Goal: Check status: Check status

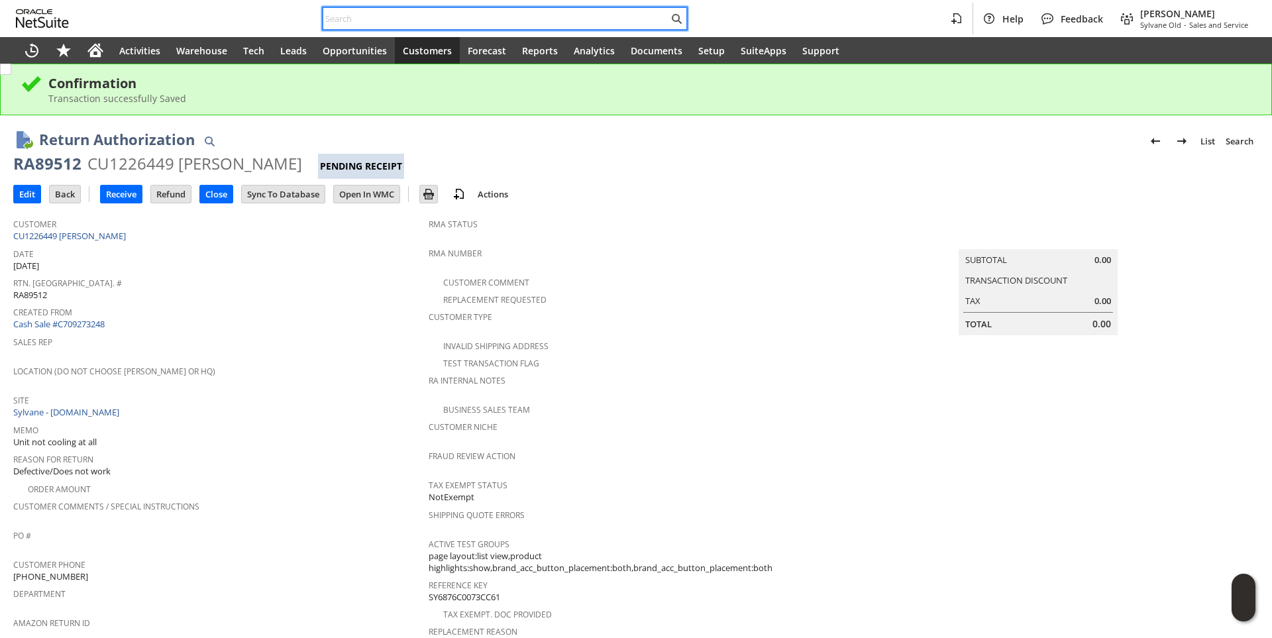
click at [390, 23] on input "text" at bounding box center [495, 19] width 345 height 16
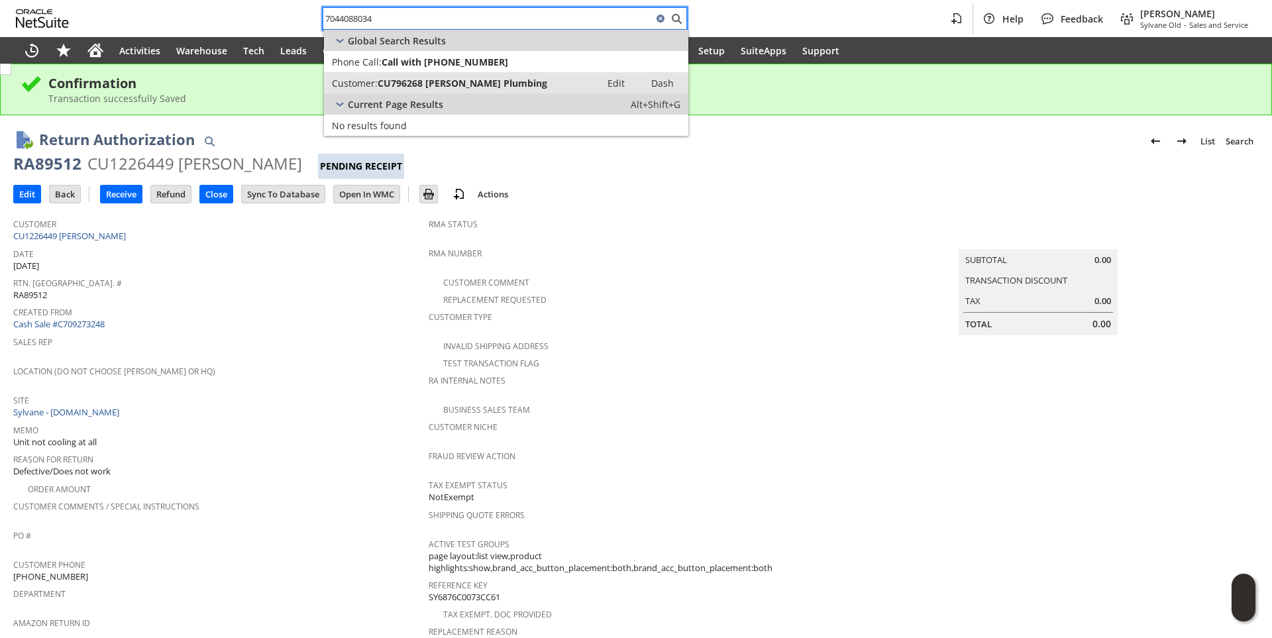
type input "7044088034"
click at [442, 86] on span "CU796268 [PERSON_NAME] Plumbing" at bounding box center [463, 83] width 170 height 13
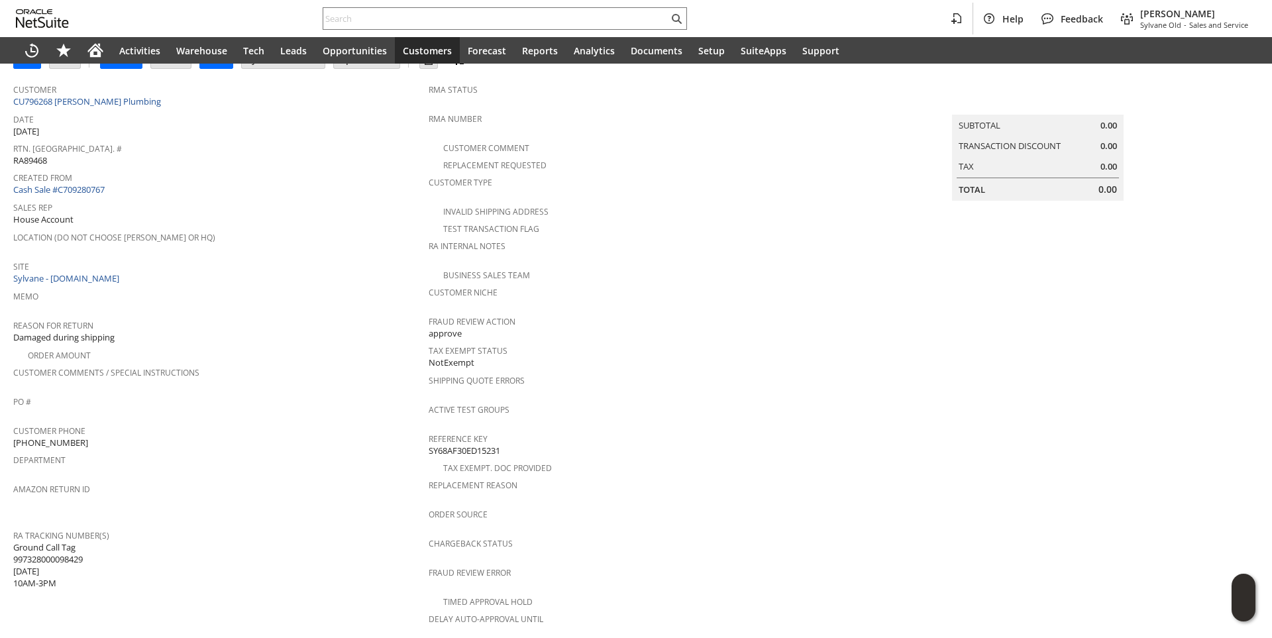
scroll to position [10, 0]
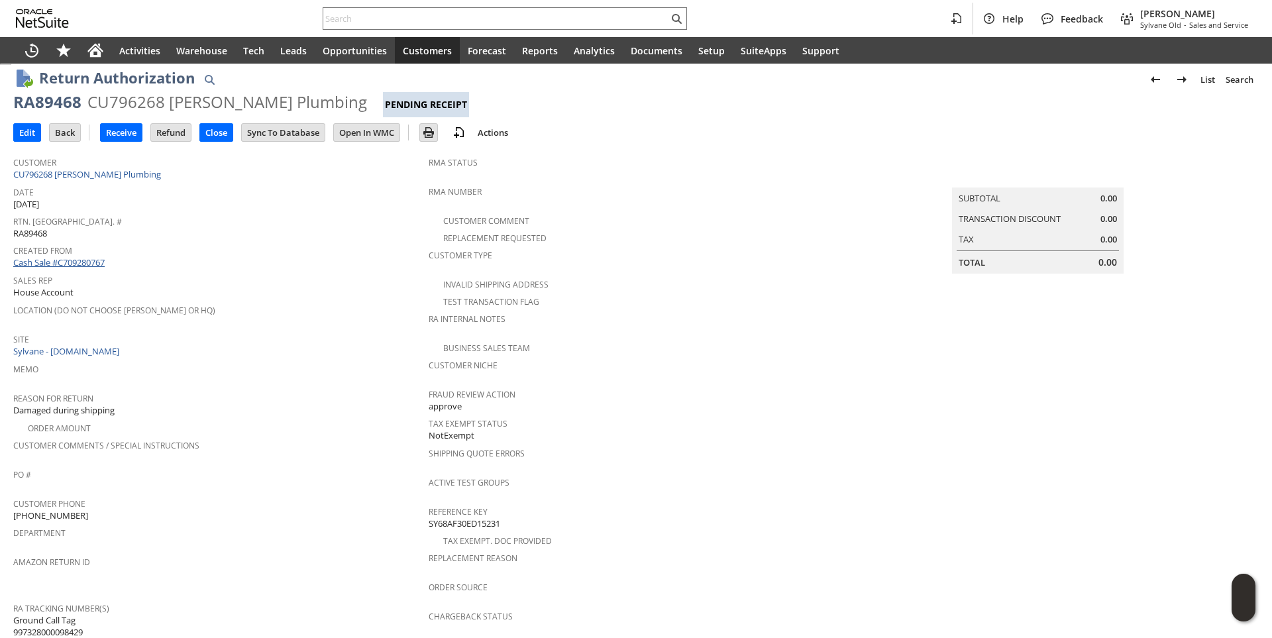
click at [100, 257] on link "Cash Sale #C709280767" at bounding box center [58, 262] width 91 height 12
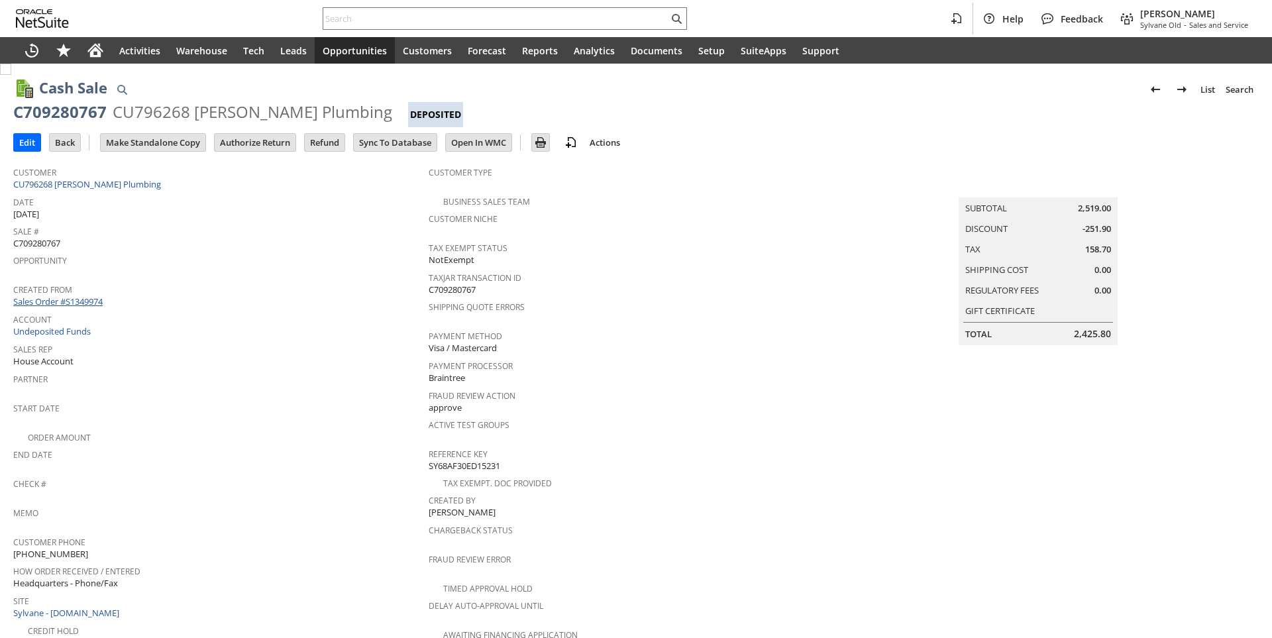
click at [85, 296] on link "Sales Order #S1349974" at bounding box center [59, 302] width 93 height 12
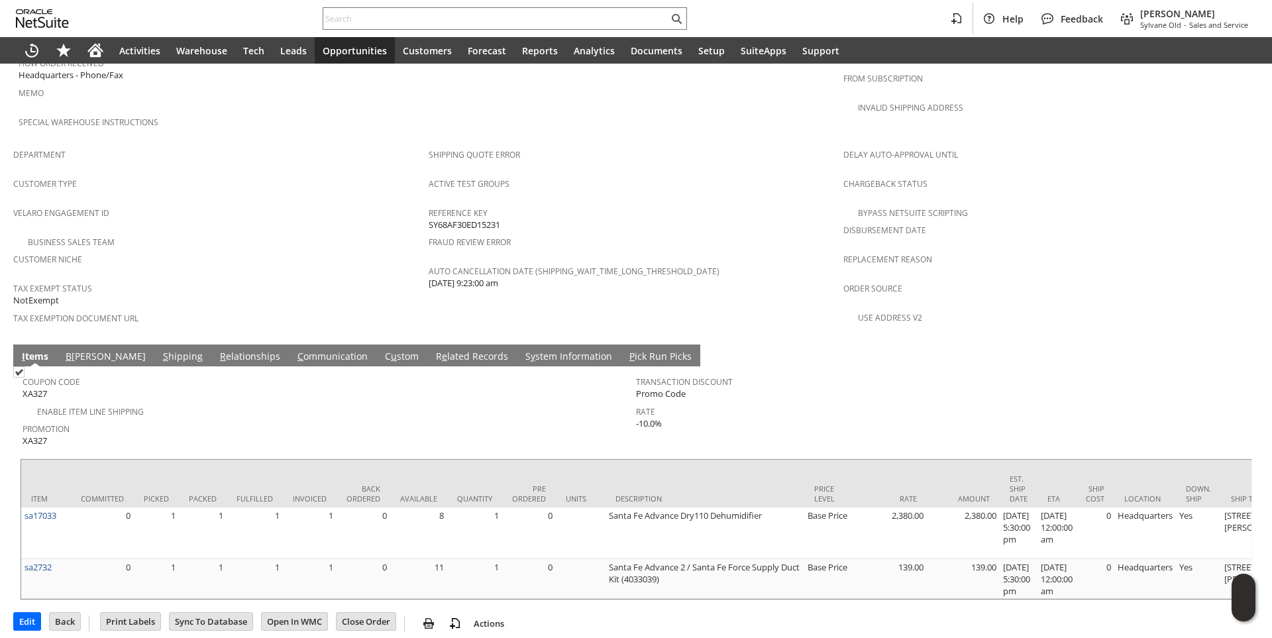
scroll to position [299, 0]
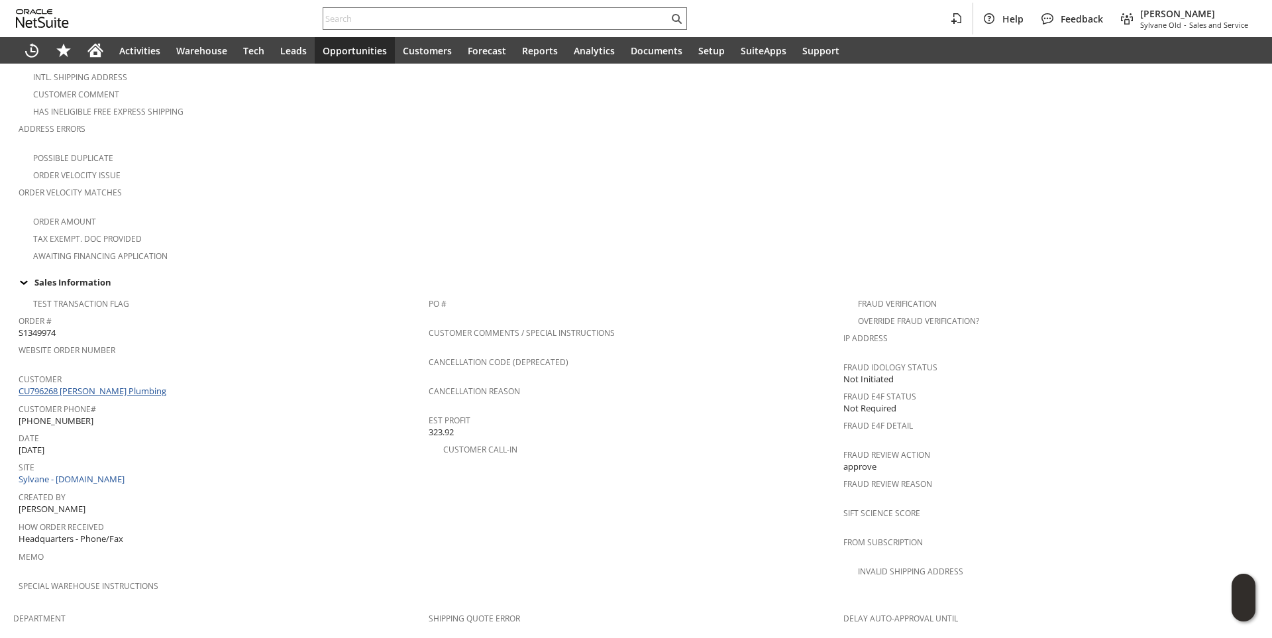
click at [125, 385] on link "CU796268 [PERSON_NAME] Plumbing" at bounding box center [94, 391] width 151 height 12
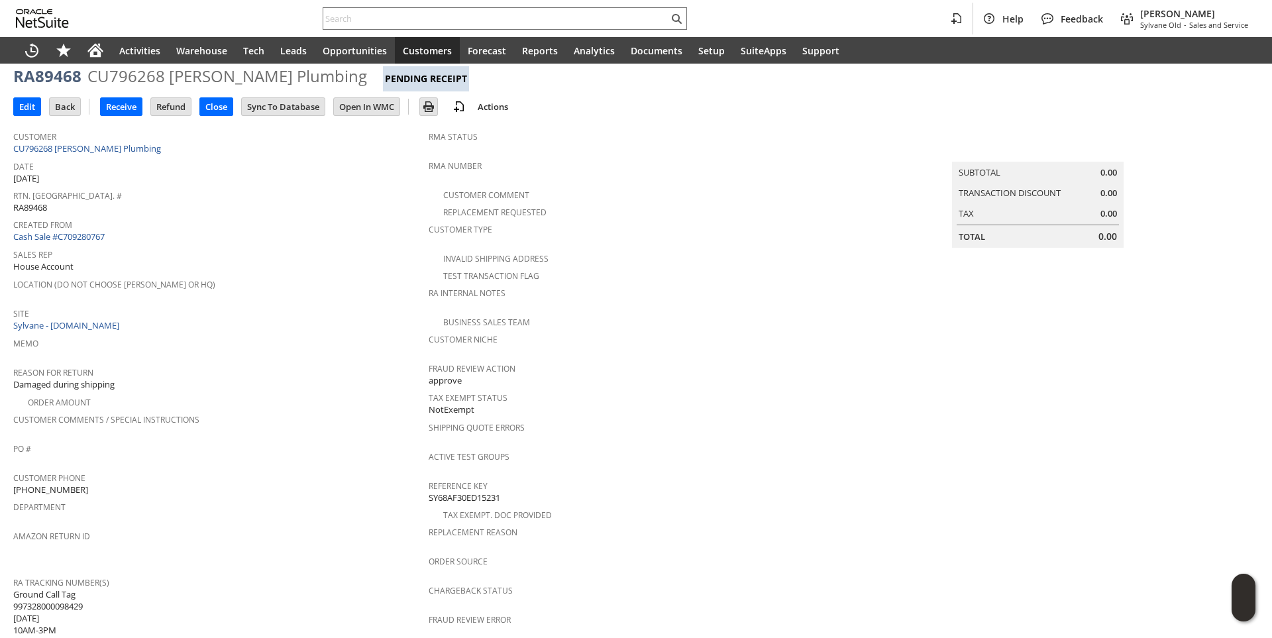
scroll to position [10, 0]
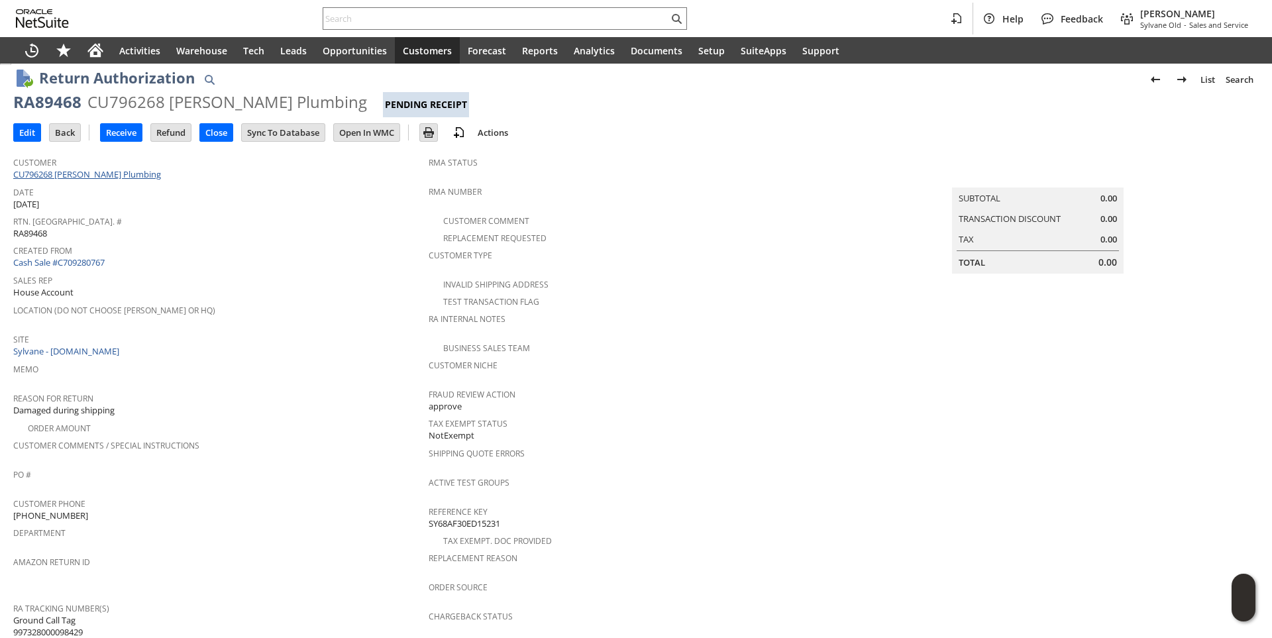
click at [128, 176] on link "CU796268 [PERSON_NAME] Plumbing" at bounding box center [88, 174] width 151 height 12
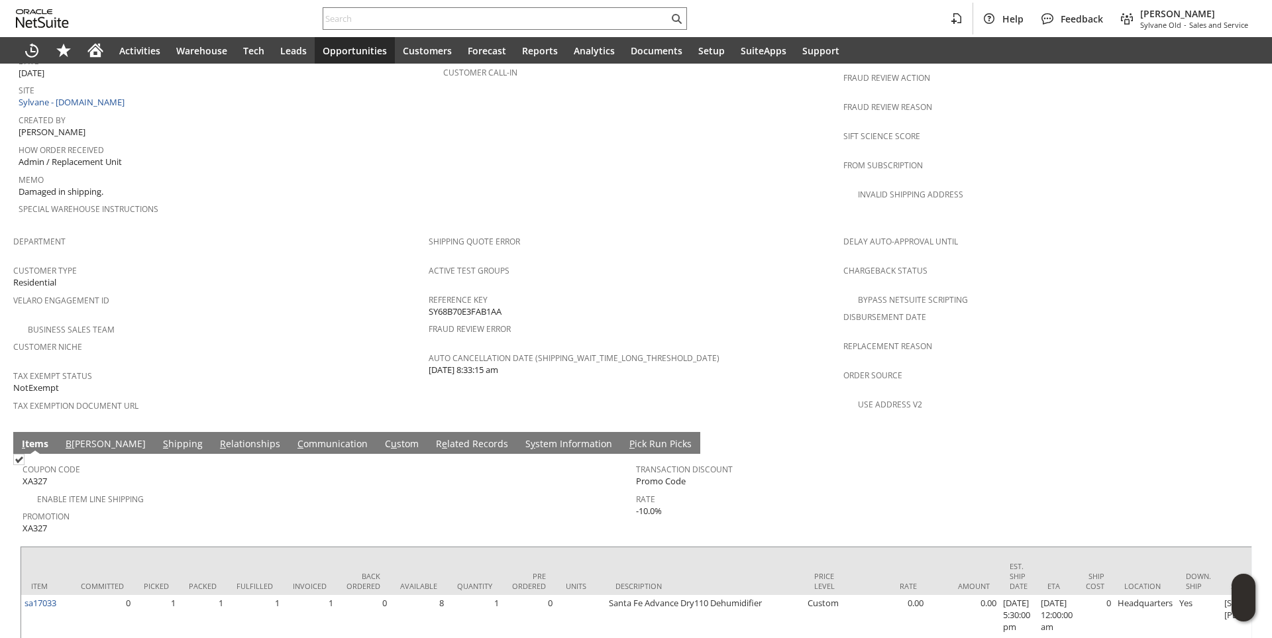
click at [160, 437] on link "S hipping" at bounding box center [183, 444] width 46 height 15
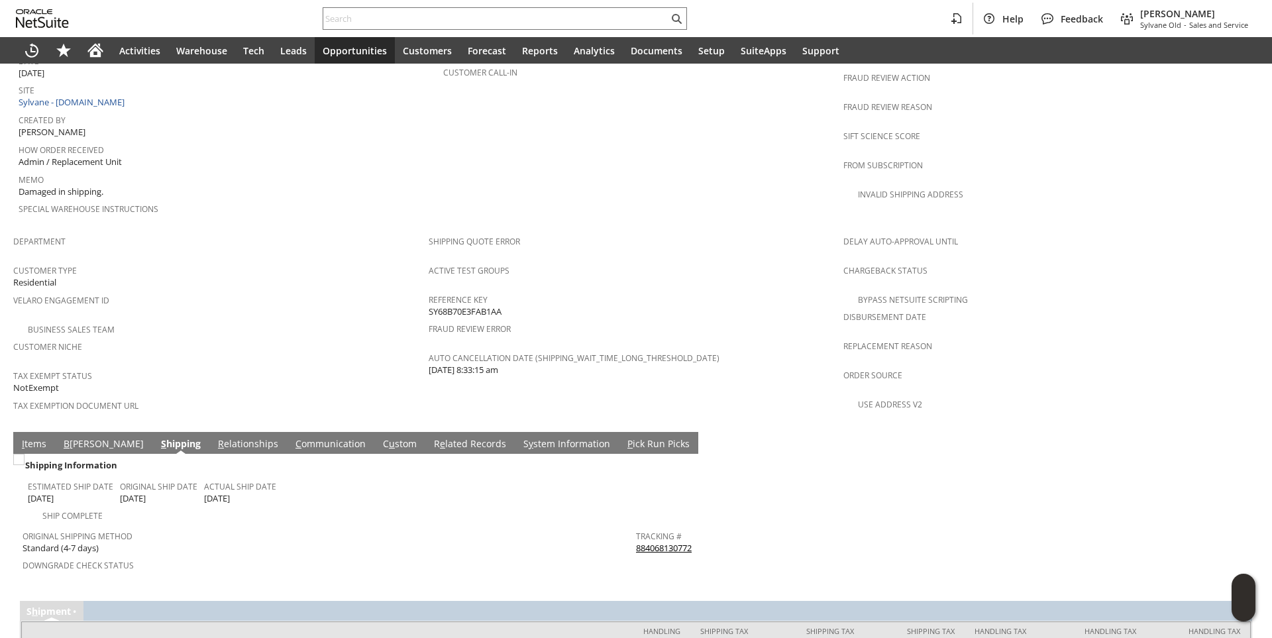
click at [654, 542] on link "884068130772" at bounding box center [664, 548] width 56 height 12
